Goal: Task Accomplishment & Management: Manage account settings

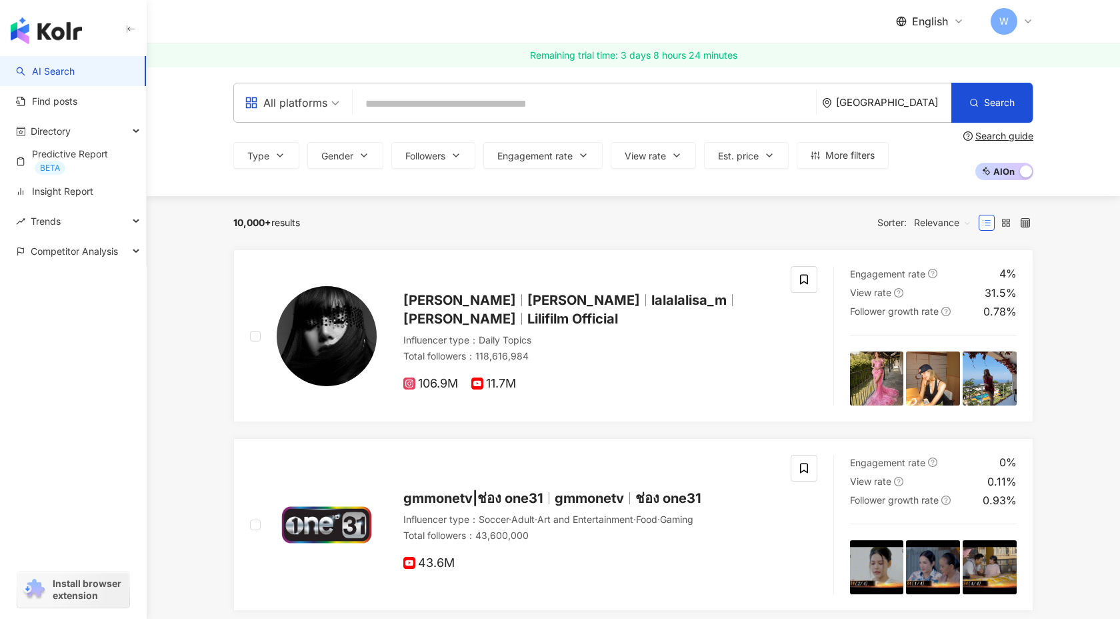
click at [72, 19] on img "button" at bounding box center [46, 30] width 71 height 27
click at [928, 13] on div "English W" at bounding box center [964, 21] width 137 height 27
click at [931, 15] on span "English" at bounding box center [930, 21] width 36 height 15
click at [1010, 19] on span "W" at bounding box center [1004, 21] width 27 height 27
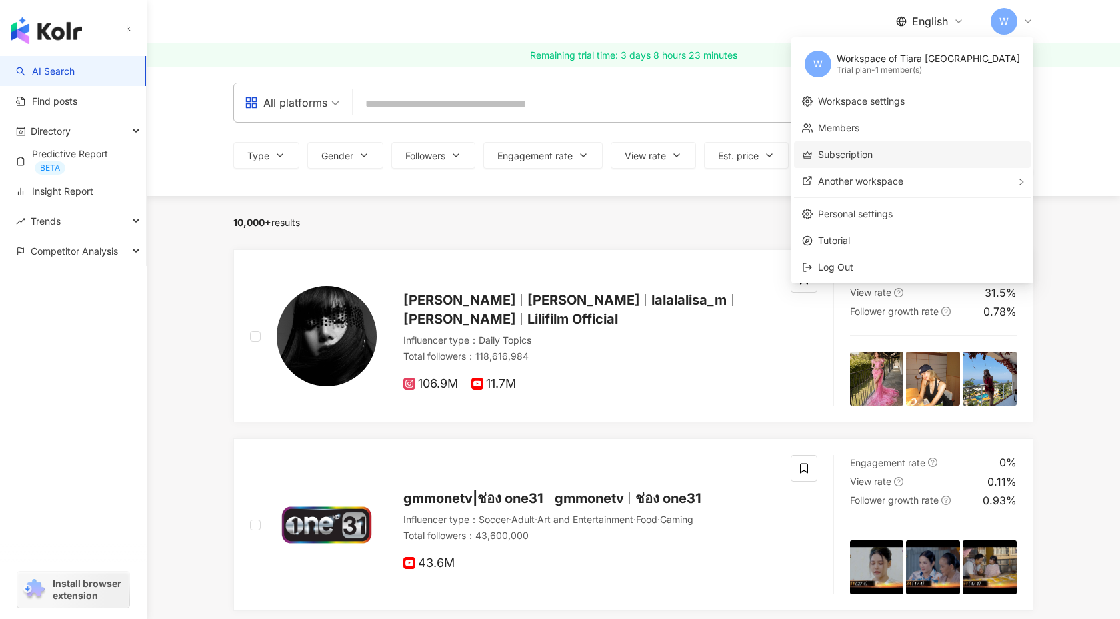
click at [873, 149] on link "Subscription" at bounding box center [845, 154] width 55 height 11
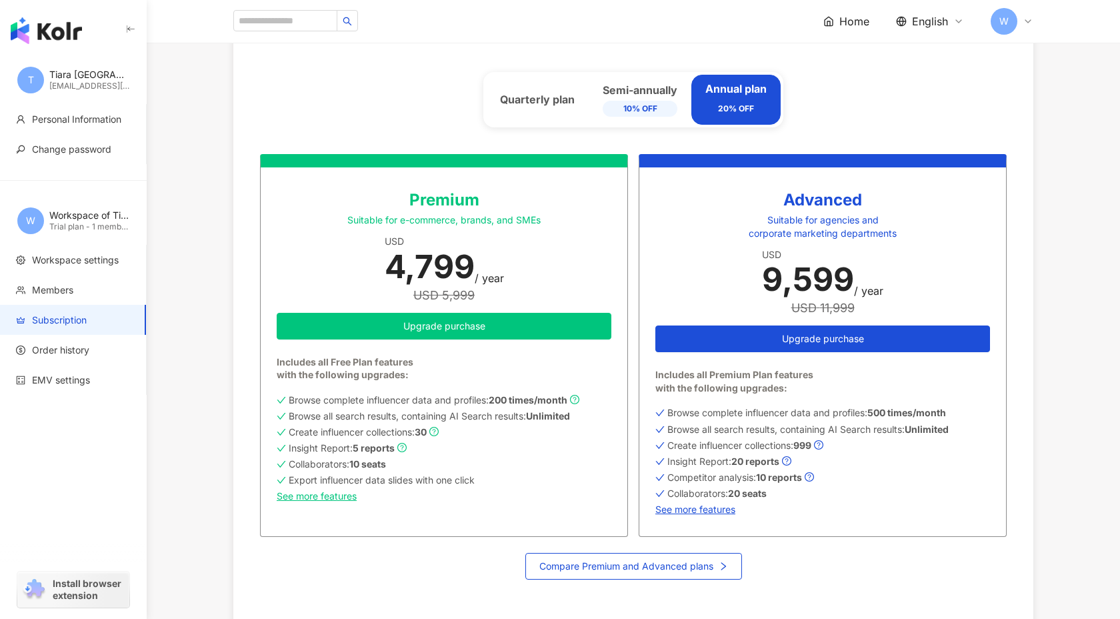
scroll to position [661, 0]
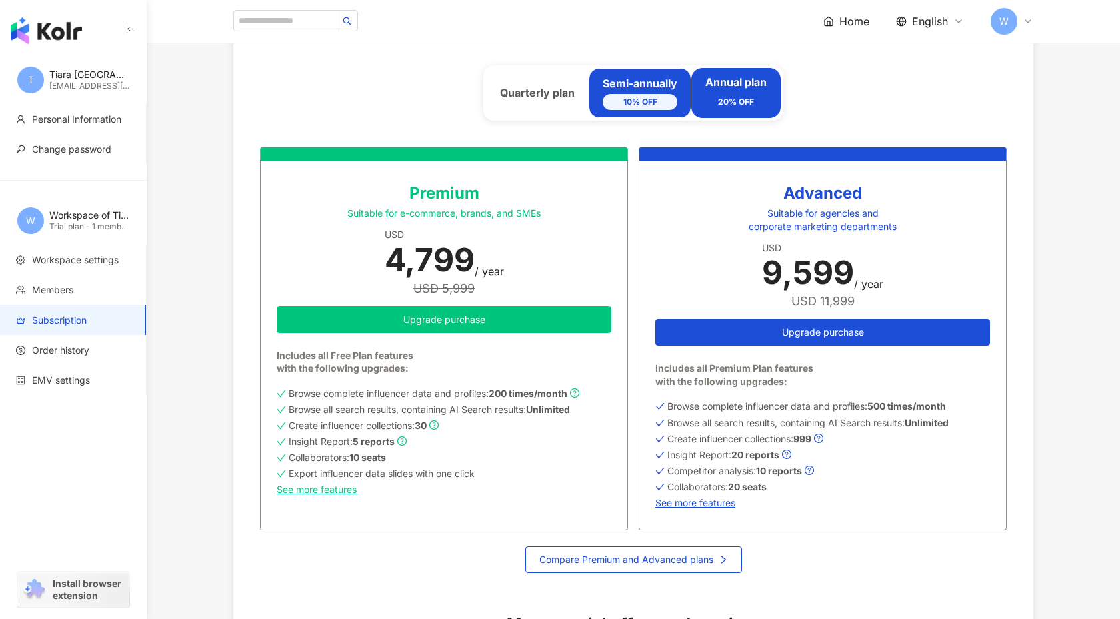
click at [640, 99] on div "10% OFF" at bounding box center [640, 102] width 75 height 16
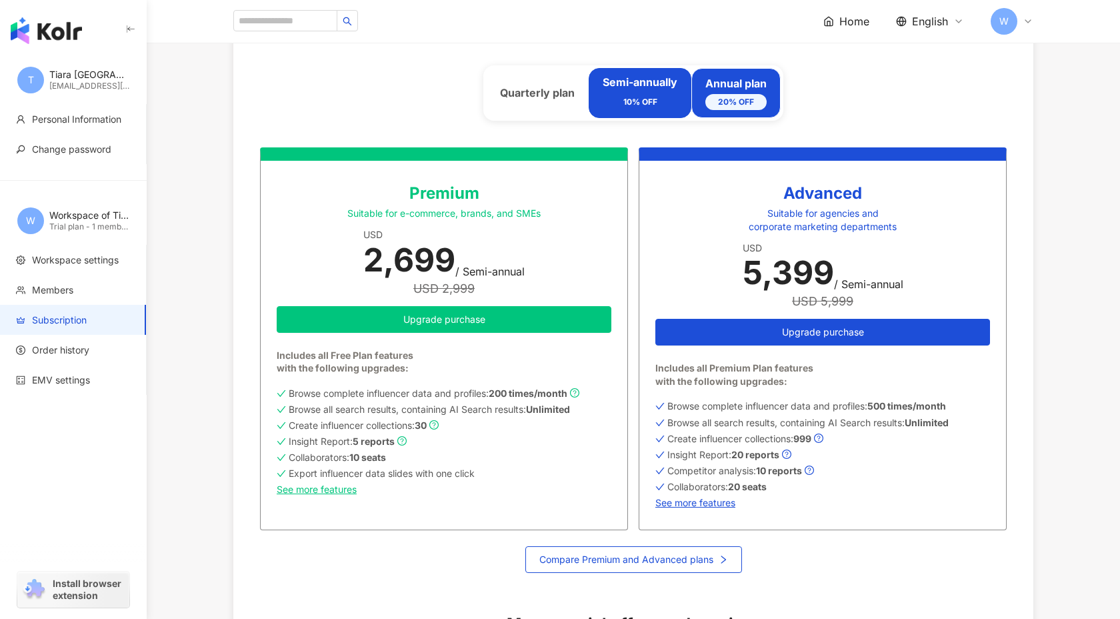
click at [745, 88] on div "Annual plan 20% OFF" at bounding box center [735, 92] width 61 height 33
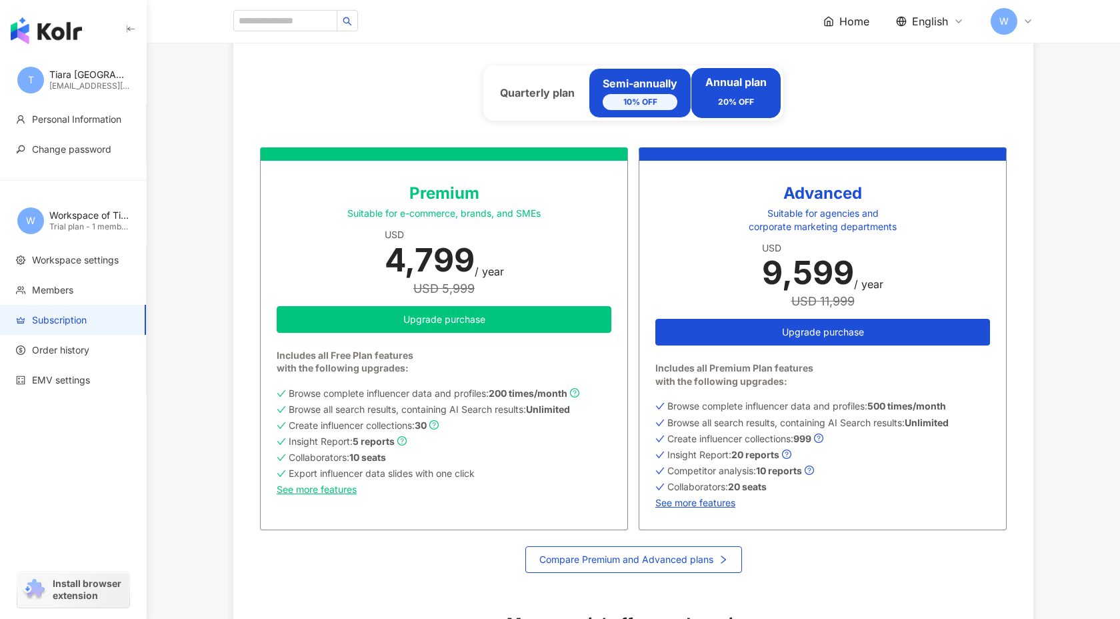
click at [631, 81] on div "Semi-annually 10% OFF" at bounding box center [640, 92] width 75 height 33
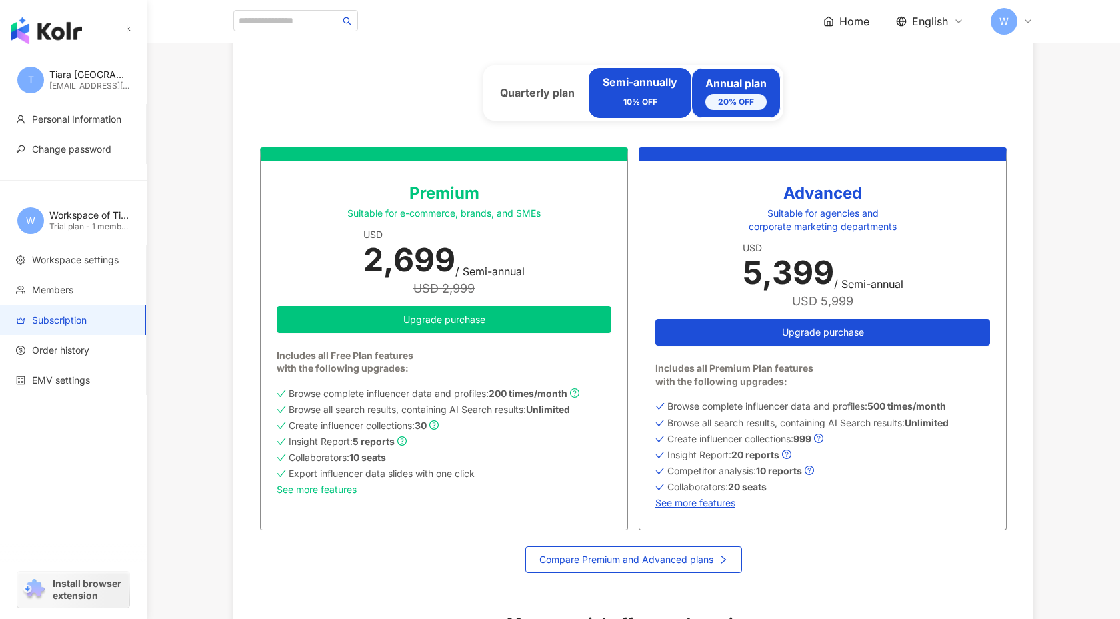
click at [741, 95] on div "20% OFF" at bounding box center [735, 102] width 61 height 16
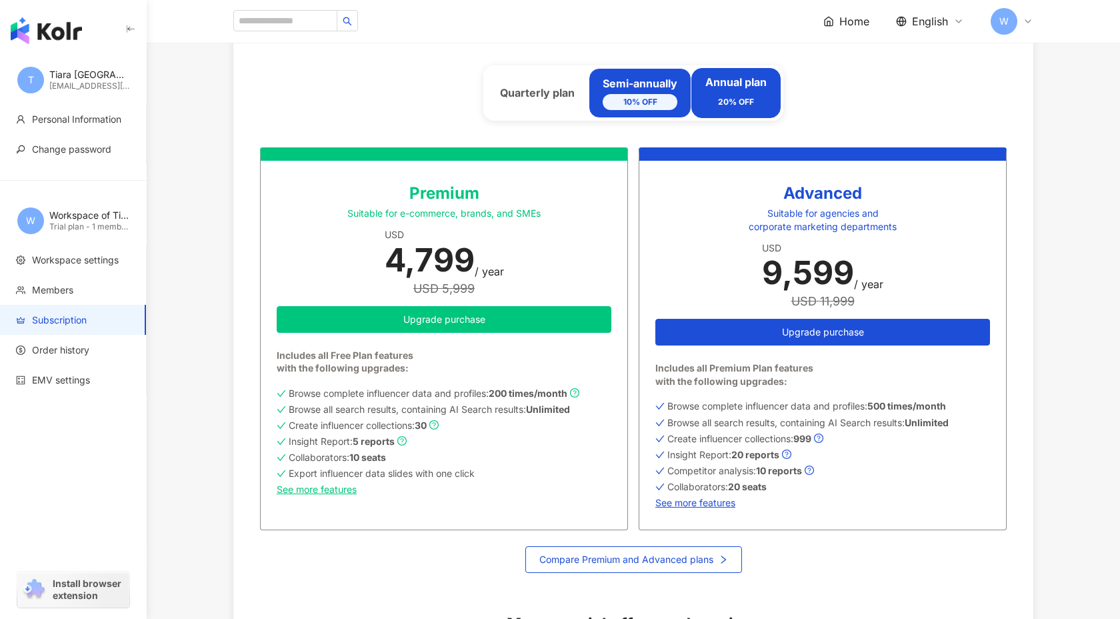
click at [651, 86] on div "Semi-annually 10% OFF" at bounding box center [640, 92] width 75 height 33
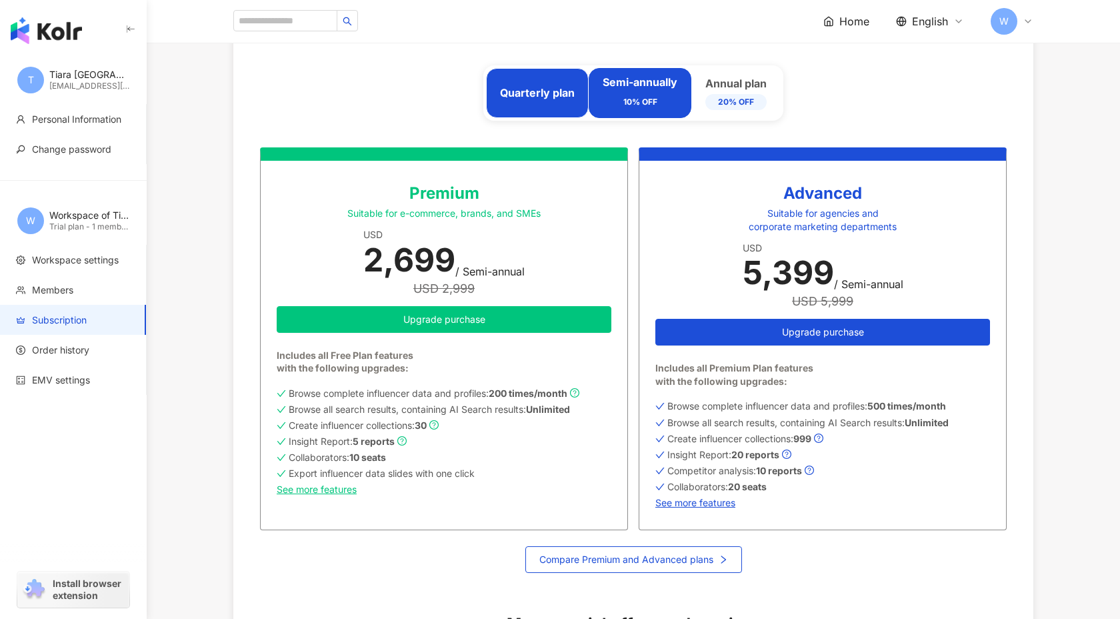
click at [565, 85] on div "Quarterly plan" at bounding box center [537, 93] width 103 height 50
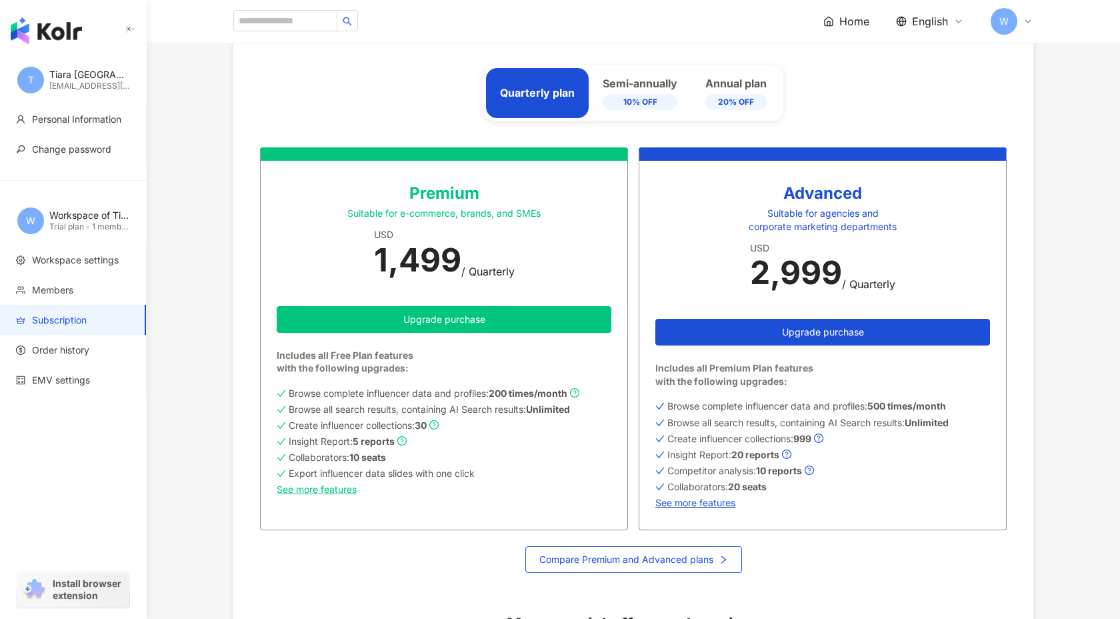
click at [382, 235] on div "USD" at bounding box center [444, 234] width 141 height 13
click at [364, 263] on div "Premium Suitable for e-commerce, brands, and SMEs USD 1,499 / Quarterly Upgrade…" at bounding box center [444, 338] width 368 height 383
click at [327, 483] on div "Browse complete influencer data and profiles: 200 times/month Browse all search…" at bounding box center [444, 440] width 335 height 110
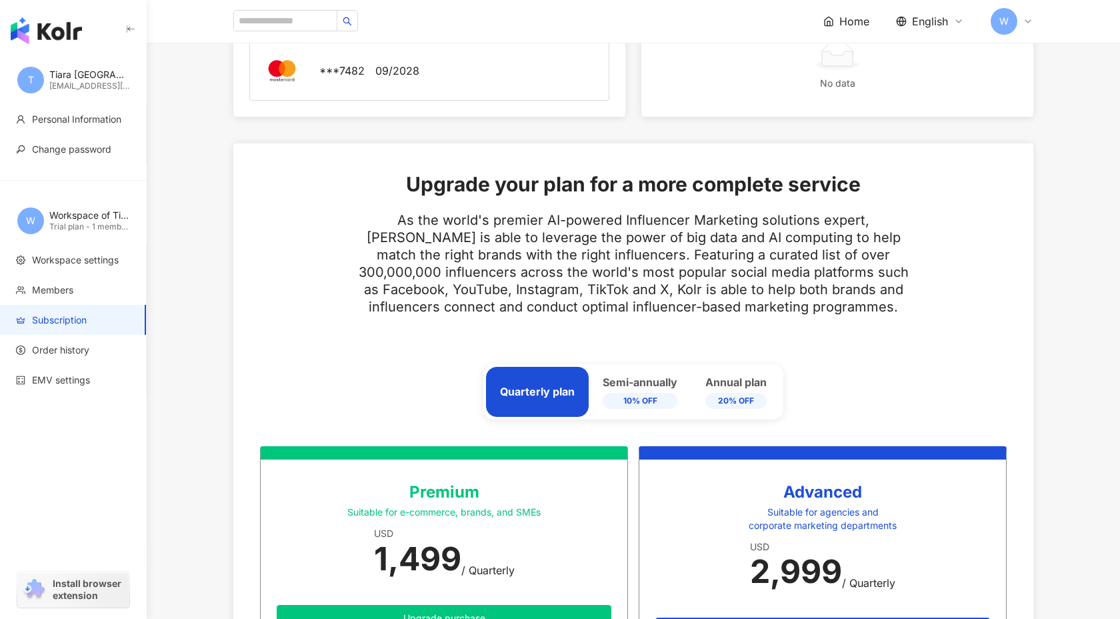
scroll to position [341, 0]
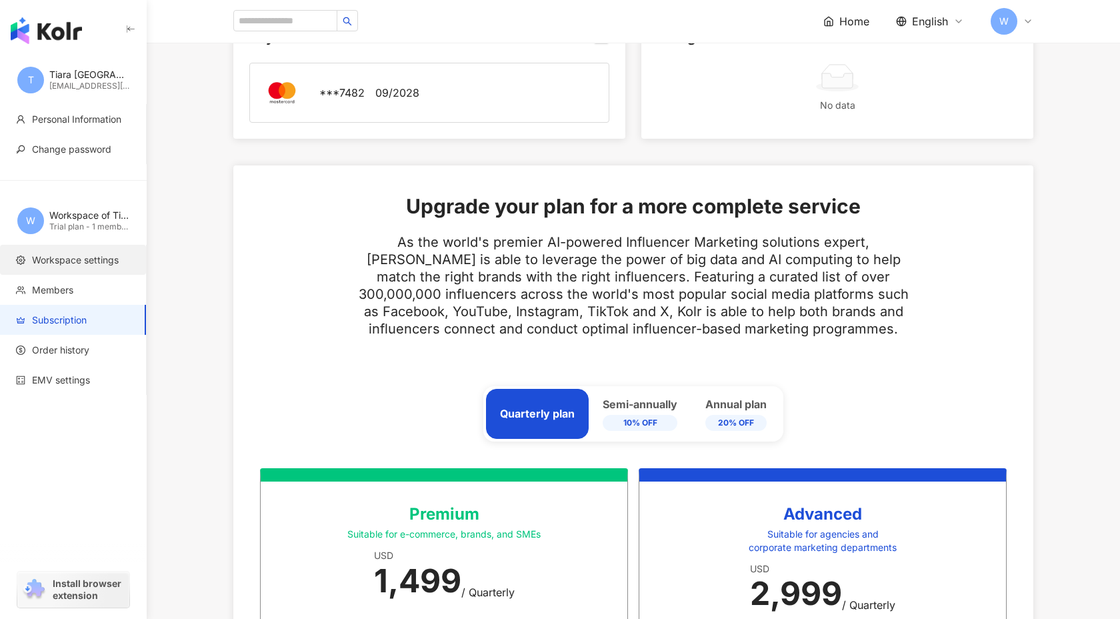
click at [96, 269] on li "Workspace settings" at bounding box center [73, 260] width 146 height 30
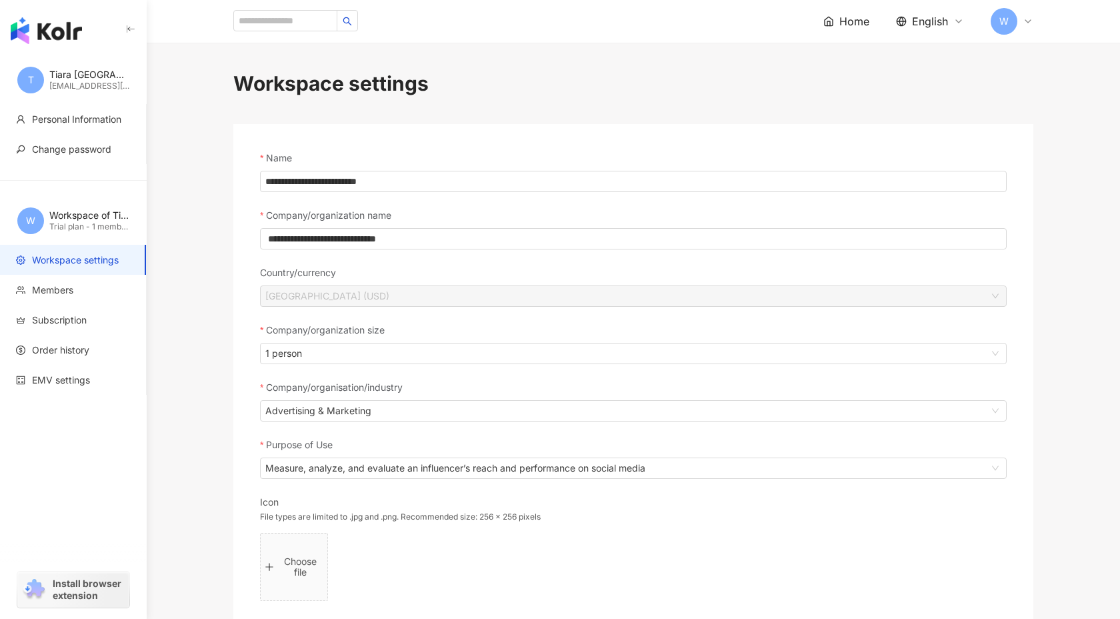
click at [49, 47] on div "button" at bounding box center [73, 28] width 147 height 56
click at [67, 29] on img "button" at bounding box center [46, 30] width 71 height 27
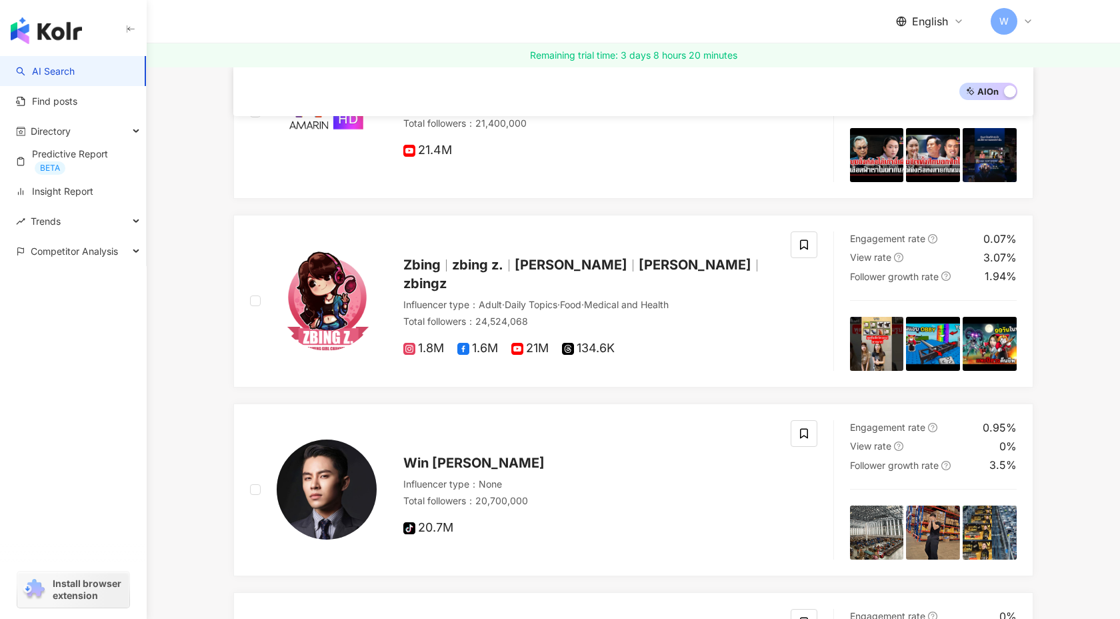
scroll to position [1731, 0]
